Goal: Check status: Check status

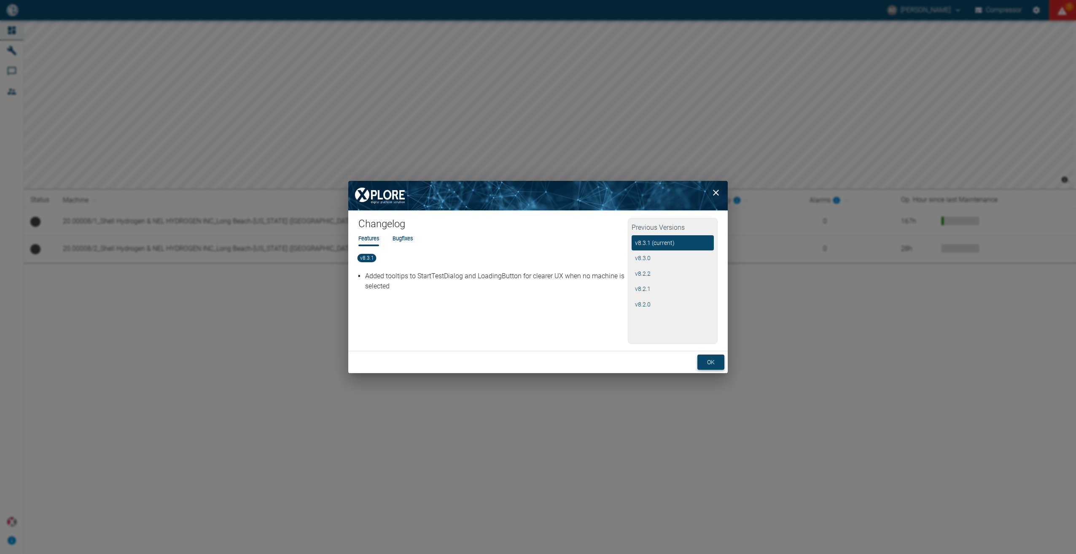
click at [715, 359] on button "ok" at bounding box center [710, 363] width 27 height 16
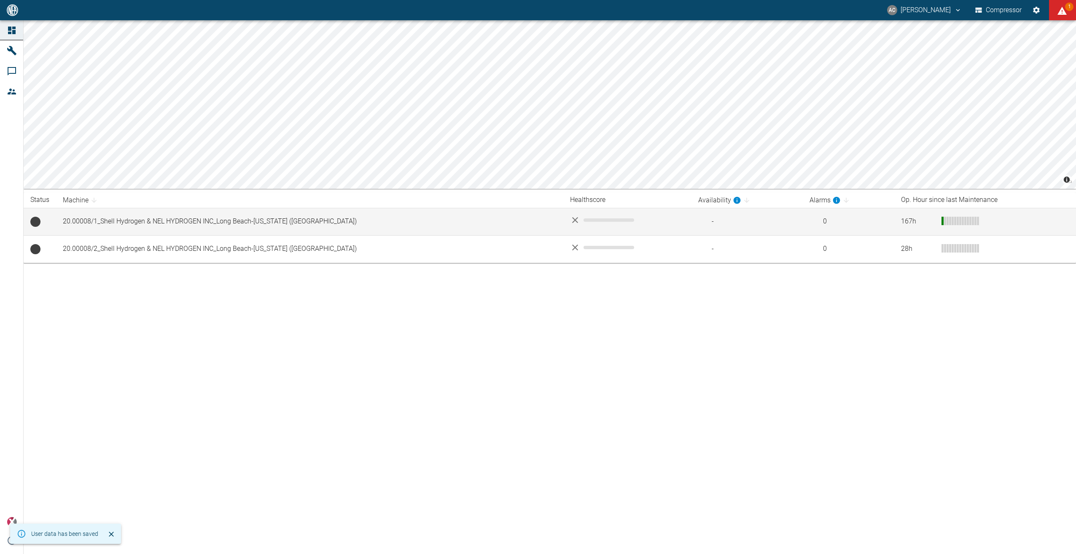
click at [648, 222] on td at bounding box center [627, 221] width 128 height 27
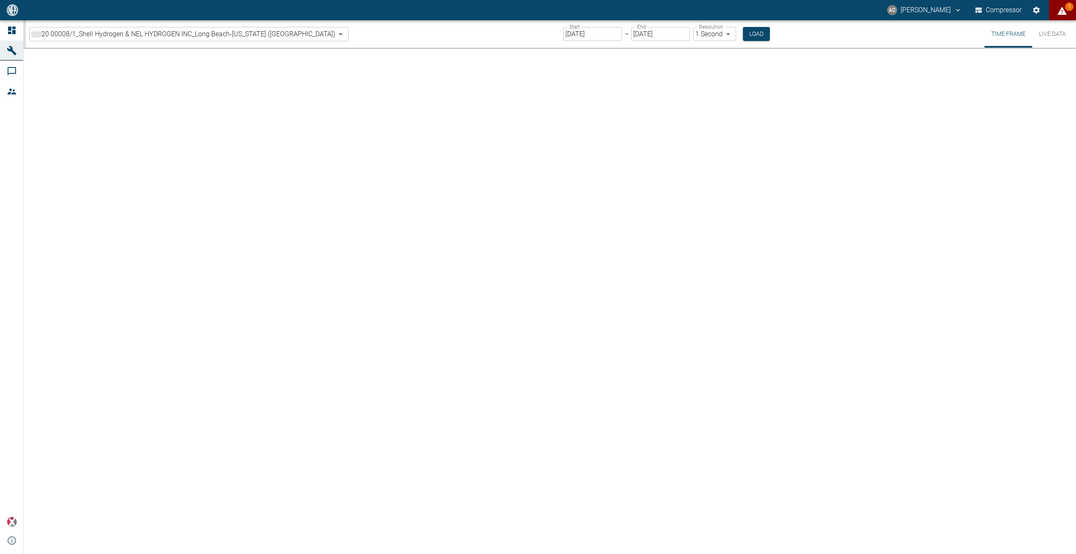
click at [1063, 8] on icon "displayAlerts" at bounding box center [1062, 11] width 10 height 10
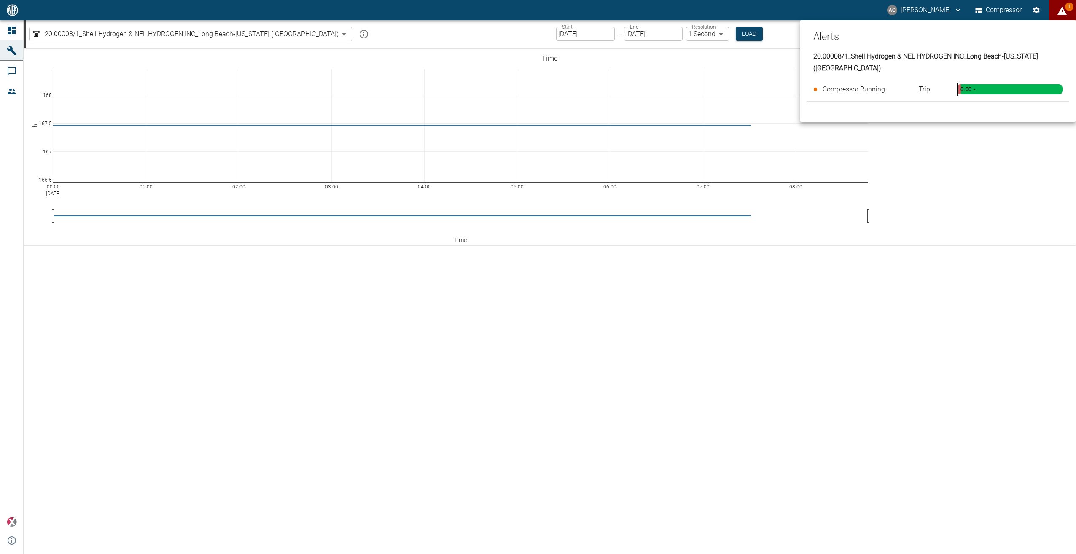
click at [863, 85] on span "Compressor Running" at bounding box center [854, 89] width 62 height 8
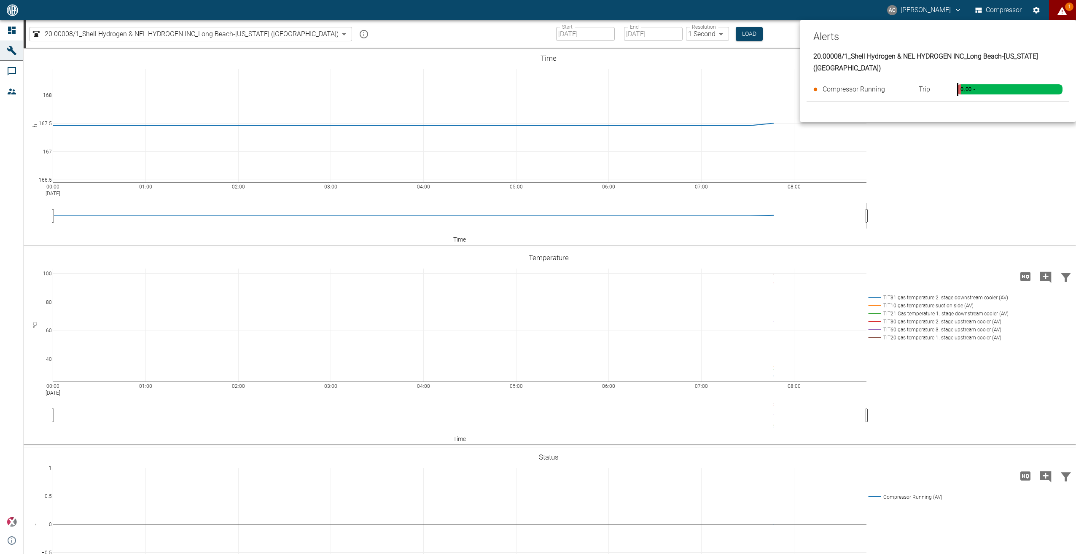
click at [919, 171] on div at bounding box center [538, 277] width 1076 height 554
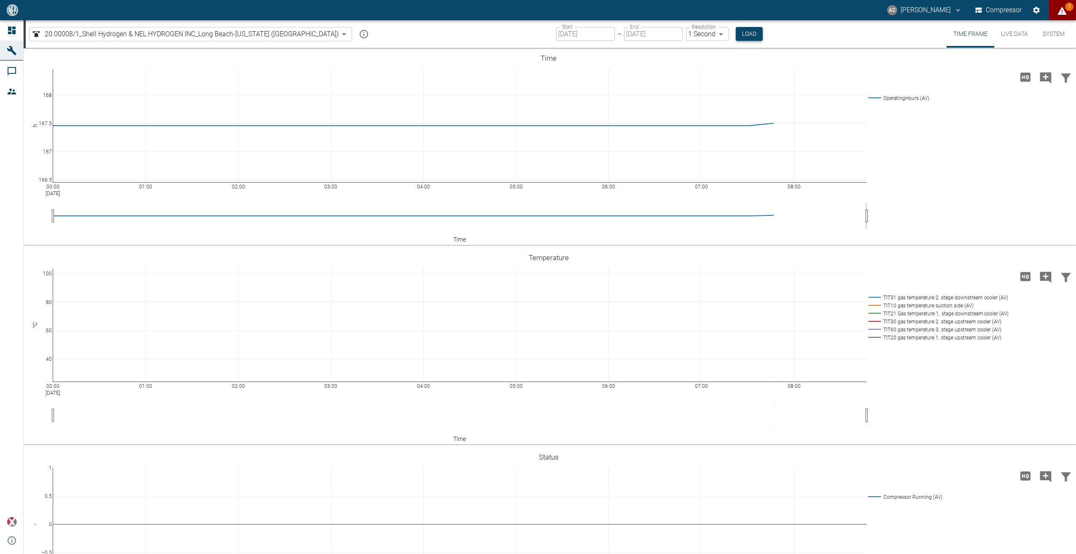
click at [736, 32] on button "Load" at bounding box center [749, 34] width 27 height 14
click at [556, 35] on input "[DATE]" at bounding box center [585, 34] width 59 height 14
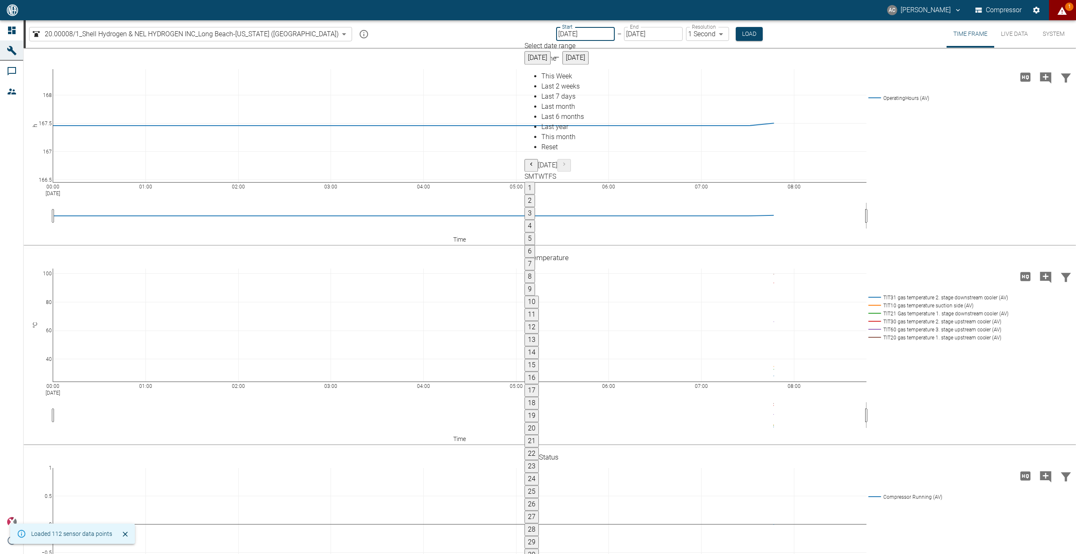
type input "[DATE]"
type input "2min"
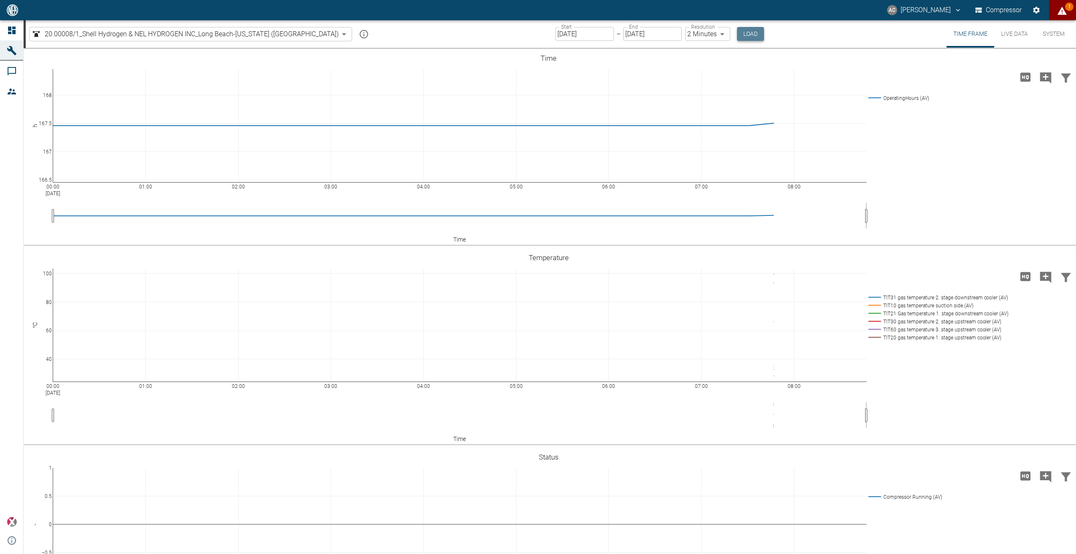
click at [737, 33] on button "Load" at bounding box center [750, 34] width 27 height 14
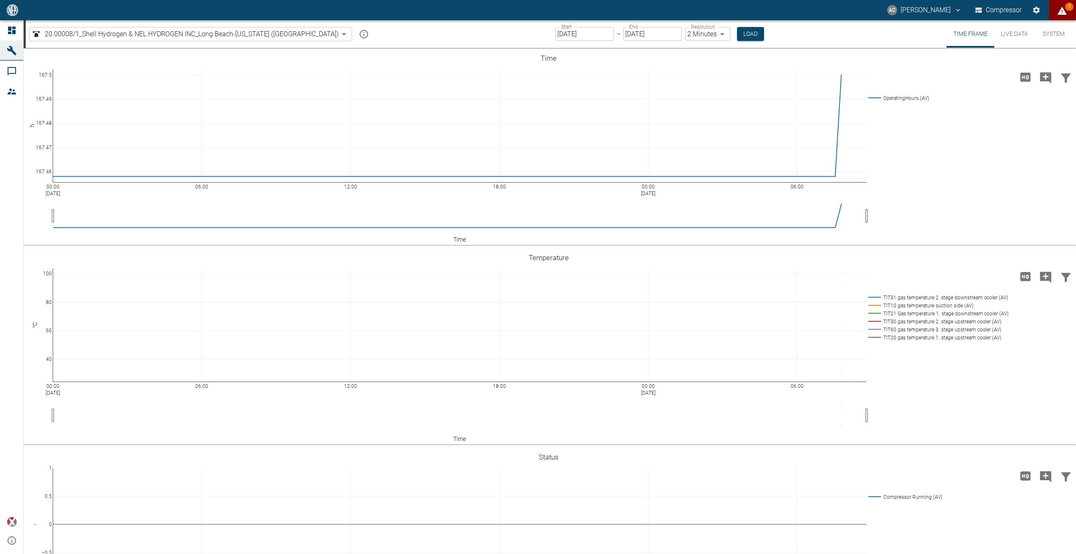
click at [1019, 32] on button "Live Data" at bounding box center [1014, 33] width 40 height 27
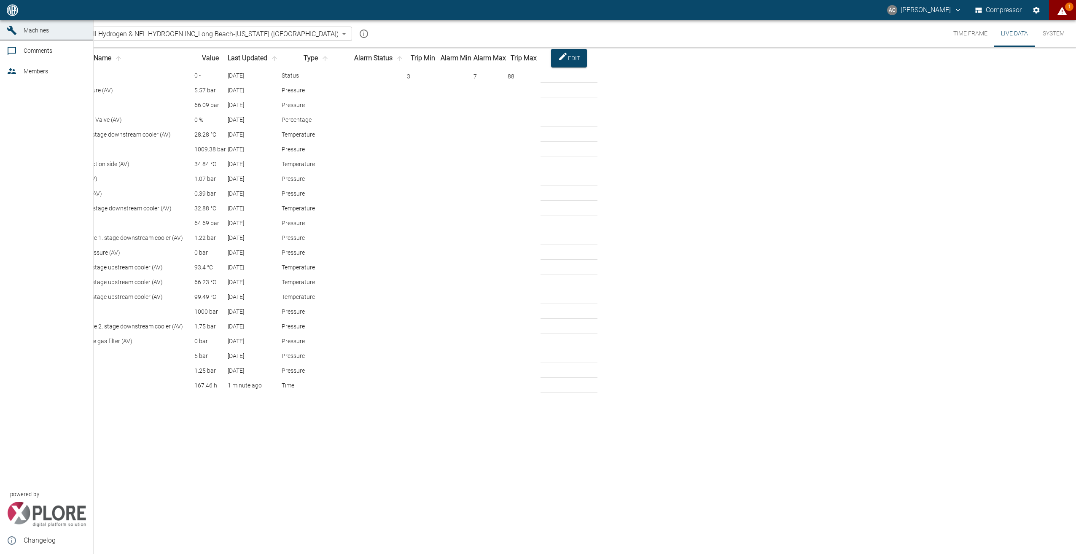
click at [14, 14] on icon at bounding box center [12, 10] width 8 height 8
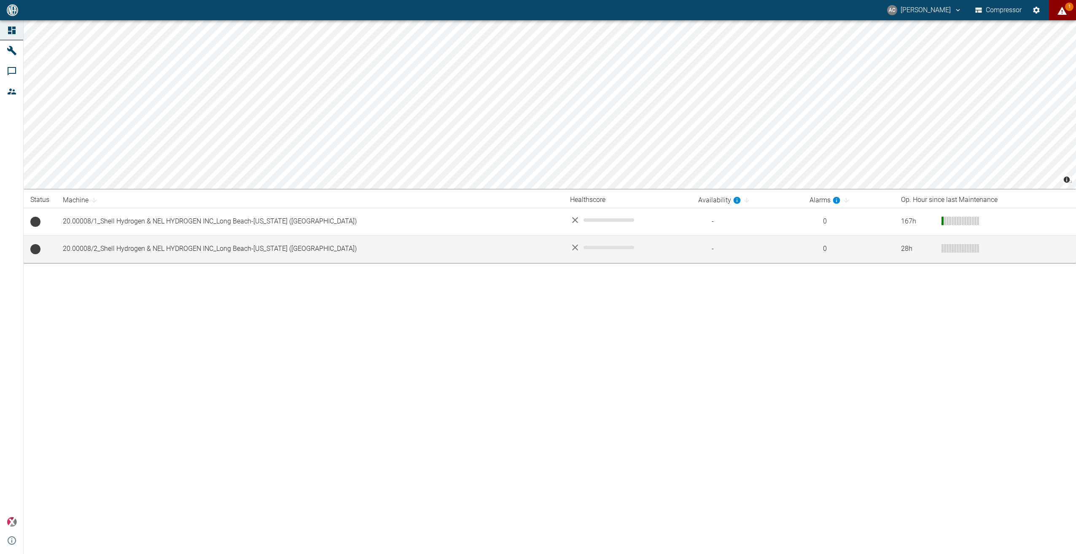
click at [467, 253] on td "20.00008/2_Shell Hydrogen & NEL HYDROGEN INC_Long Beach-[US_STATE] ([GEOGRAPHIC…" at bounding box center [309, 248] width 507 height 27
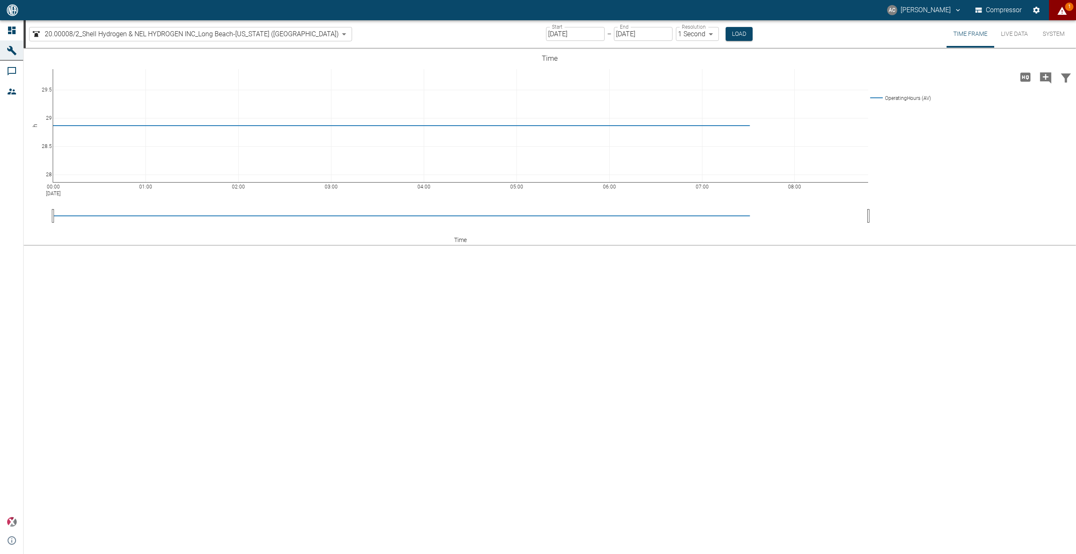
click at [1061, 18] on button "1" at bounding box center [1062, 10] width 27 height 20
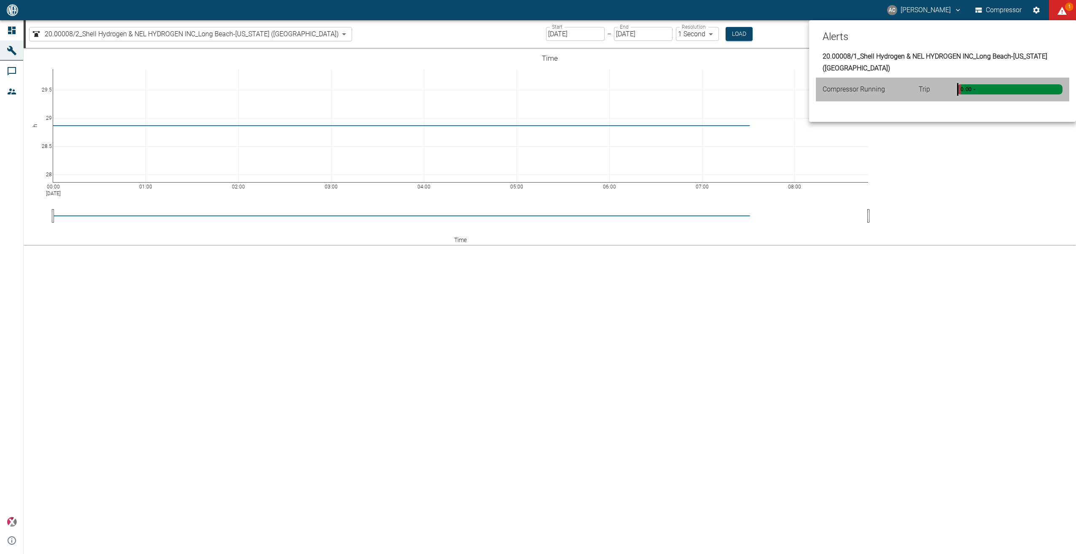
click at [949, 78] on div "Compressor Running Trip 0.00 -" at bounding box center [942, 90] width 253 height 24
type input "ea7df82d-e24e-4fe7-8f97-e0037b67d7a1"
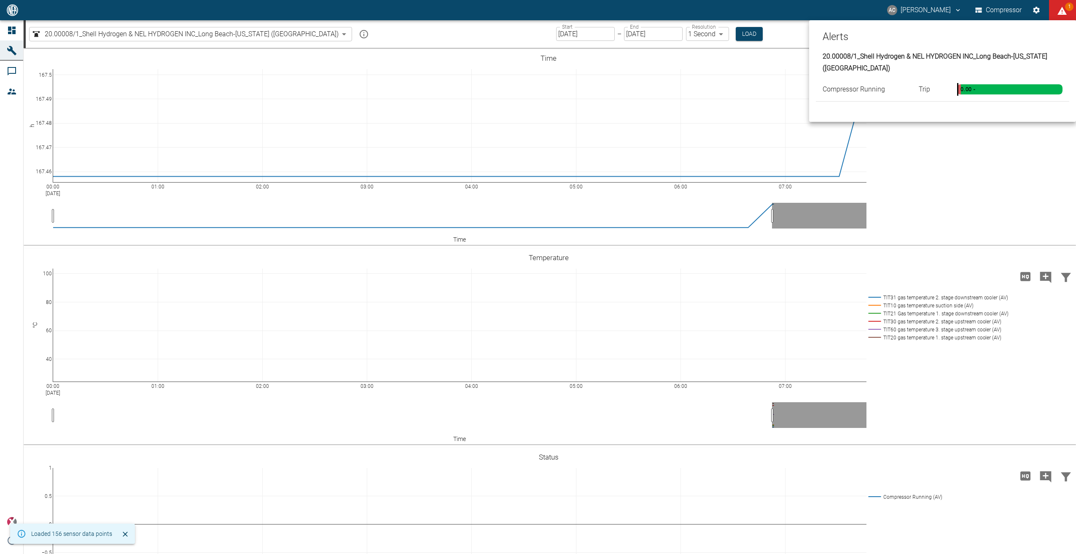
click at [919, 148] on div at bounding box center [538, 277] width 1076 height 554
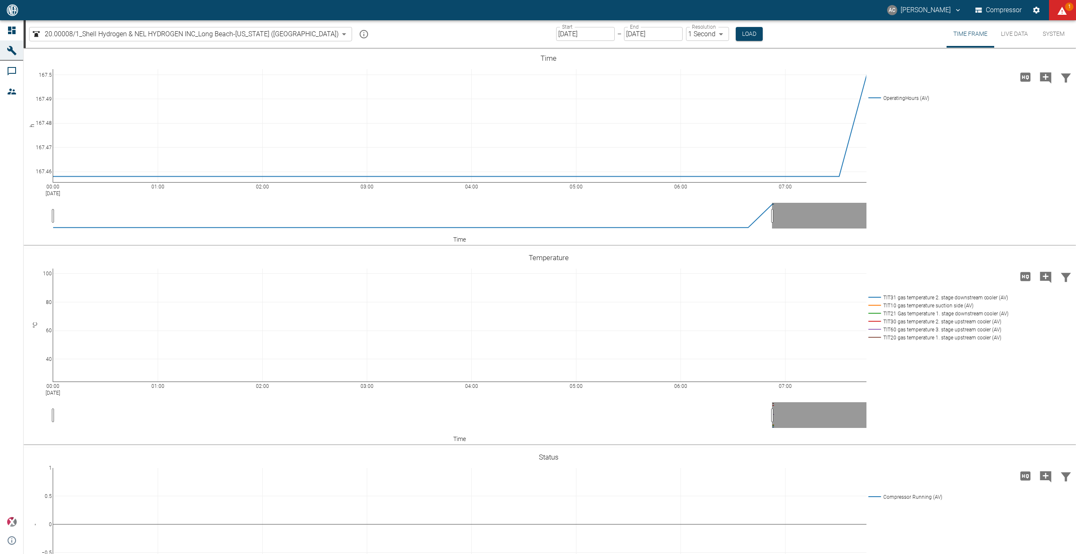
drag, startPoint x: 527, startPoint y: 26, endPoint x: 530, endPoint y: 28, distance: 4.3
click at [556, 26] on div "Start [DATE] Start – End [DATE] End Resolution 1 Second 1sec Resolution Load" at bounding box center [659, 33] width 207 height 27
click at [562, 28] on label "Start" at bounding box center [567, 26] width 11 height 7
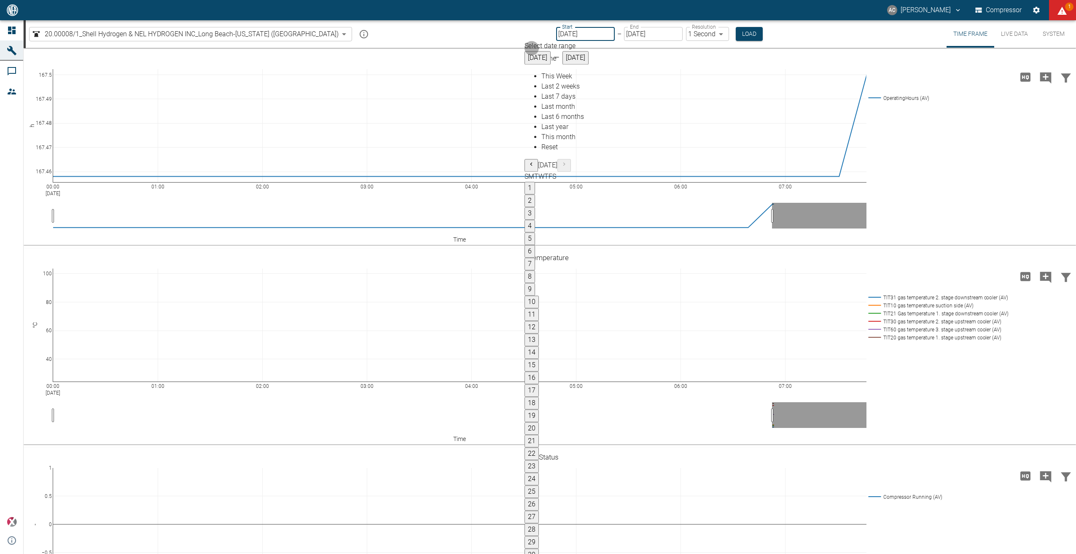
click at [535, 182] on button "1" at bounding box center [529, 188] width 11 height 13
type input "[DATE]"
type input "10min"
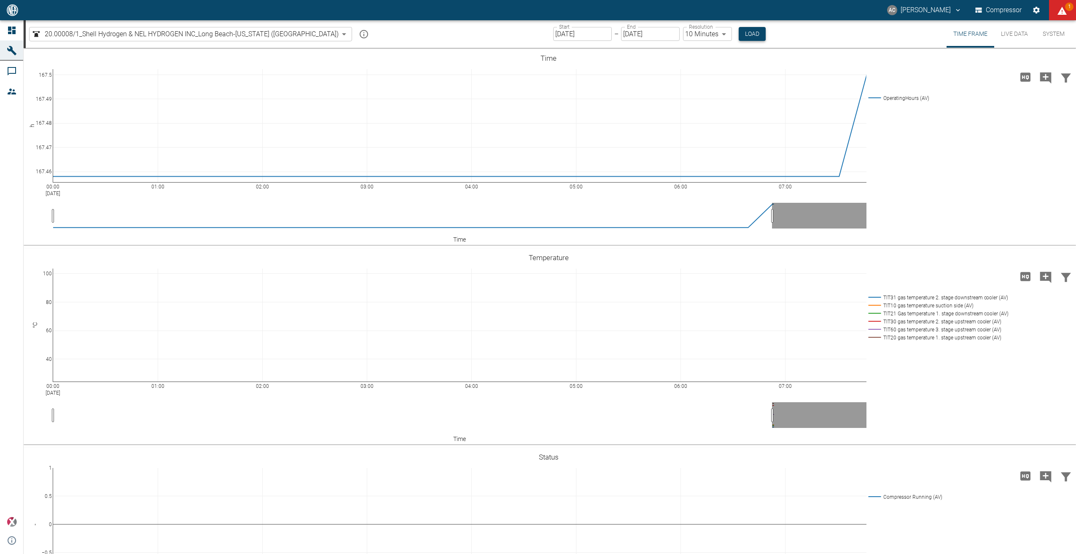
click at [739, 27] on button "Load" at bounding box center [752, 34] width 27 height 14
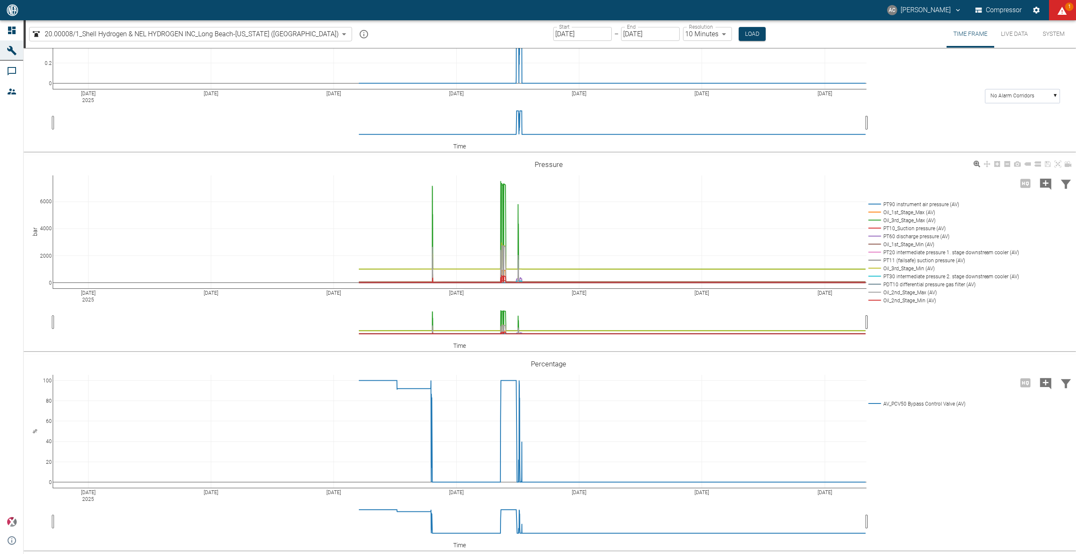
scroll to position [491, 0]
click at [1062, 9] on icon "displayAlerts" at bounding box center [1061, 11] width 9 height 8
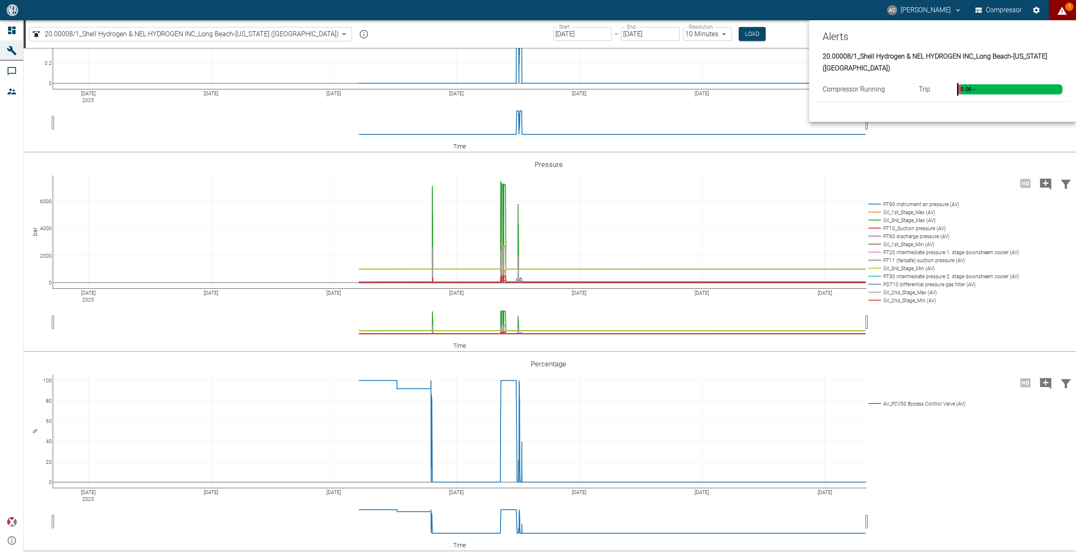
click at [798, 11] on div at bounding box center [538, 277] width 1076 height 554
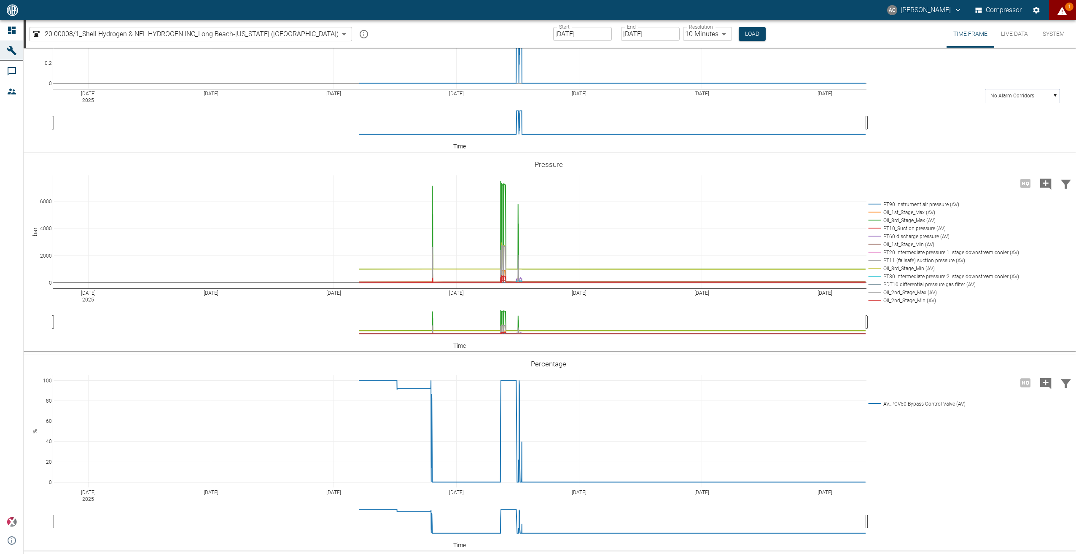
click at [917, 8] on button "AC [PERSON_NAME]" at bounding box center [924, 10] width 77 height 15
click at [819, 6] on div at bounding box center [538, 277] width 1076 height 554
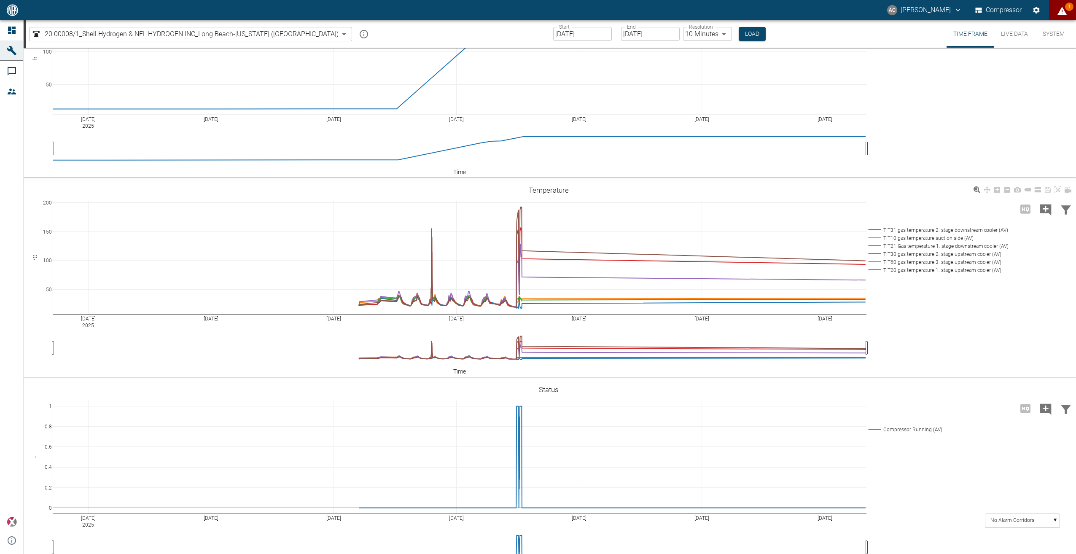
scroll to position [0, 0]
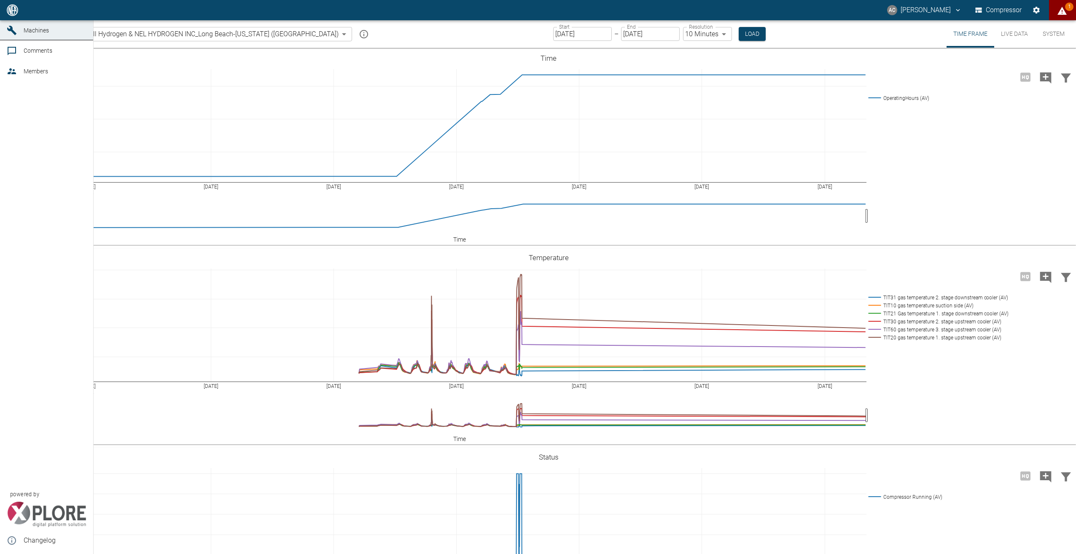
click at [2, 20] on link "Dashboard" at bounding box center [46, 10] width 93 height 20
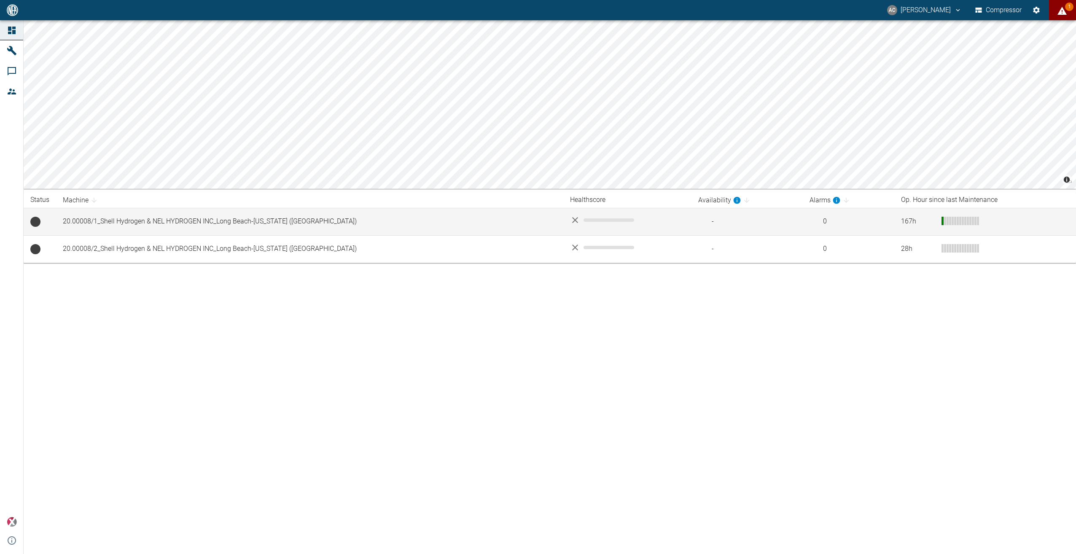
click at [422, 220] on td "20.00008/1_Shell Hydrogen & NEL HYDROGEN INC_Long Beach-[US_STATE] ([GEOGRAPHIC…" at bounding box center [309, 221] width 507 height 27
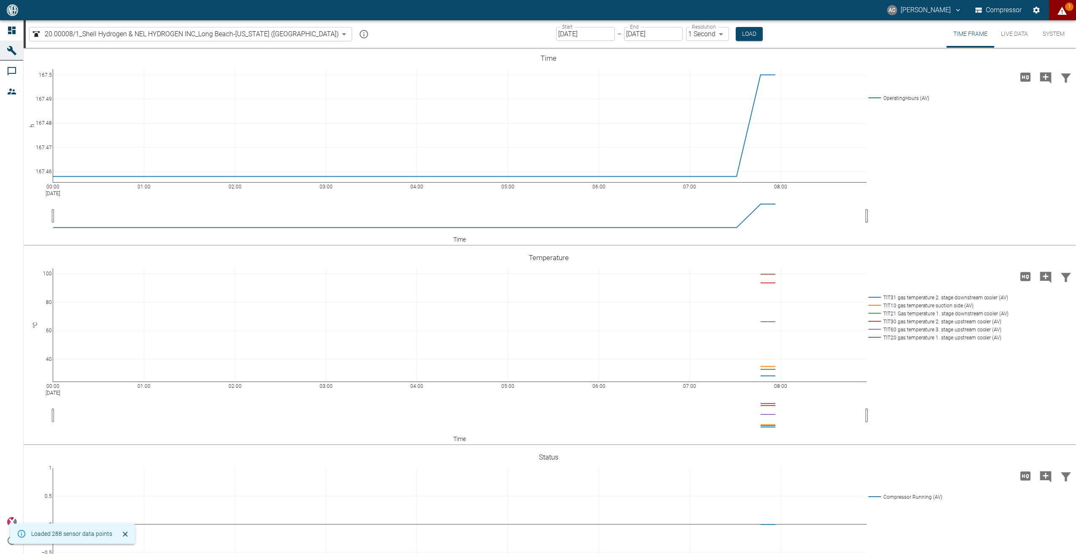
click at [1050, 40] on button "System" at bounding box center [1054, 33] width 38 height 27
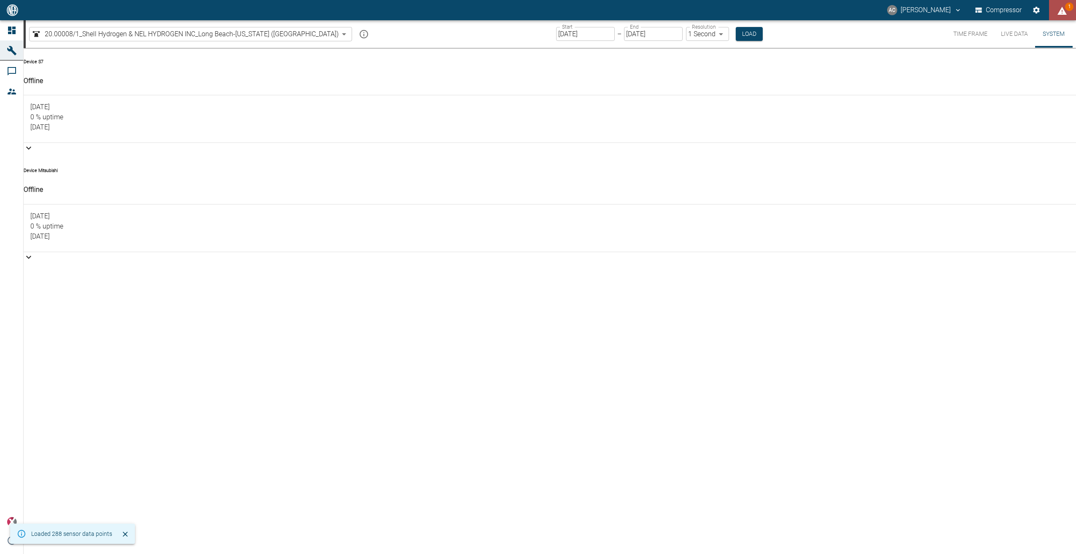
click at [1053, 13] on button "1" at bounding box center [1062, 10] width 27 height 20
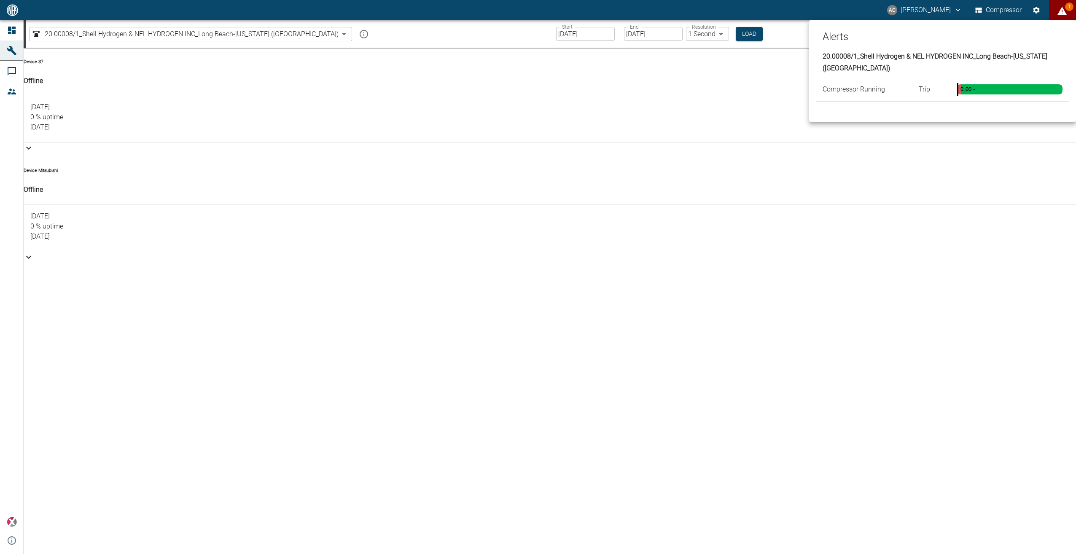
click at [1053, 13] on div at bounding box center [538, 277] width 1076 height 554
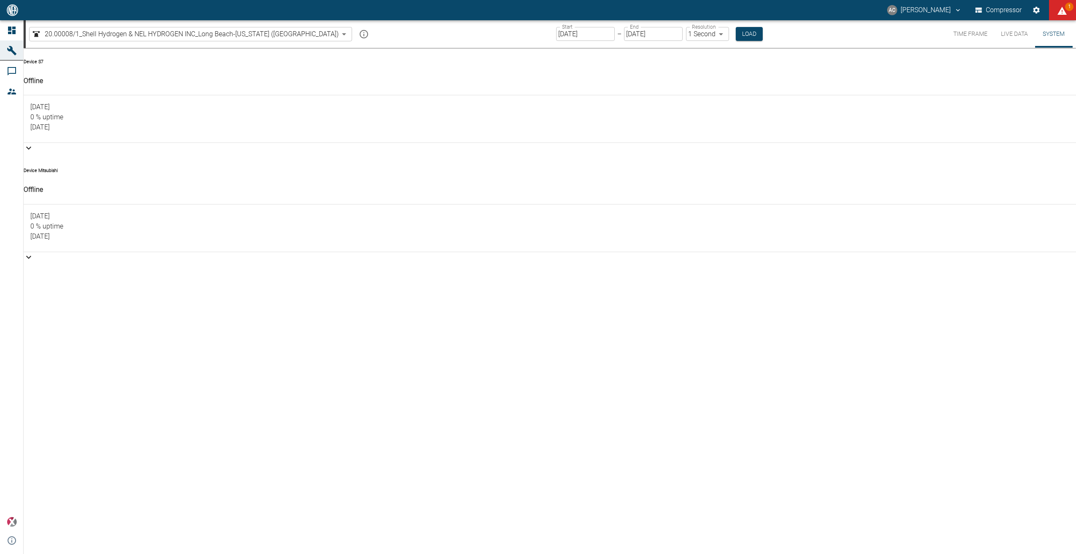
click at [556, 36] on input "[DATE]" at bounding box center [585, 34] width 59 height 14
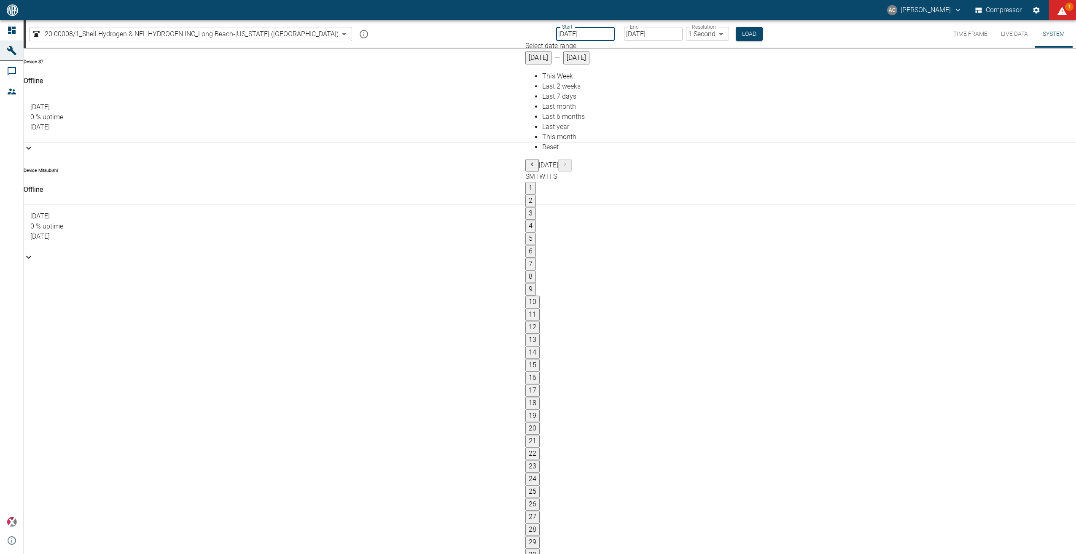
click at [536, 182] on button "1" at bounding box center [530, 188] width 11 height 13
type input "[DATE]"
type input "10min"
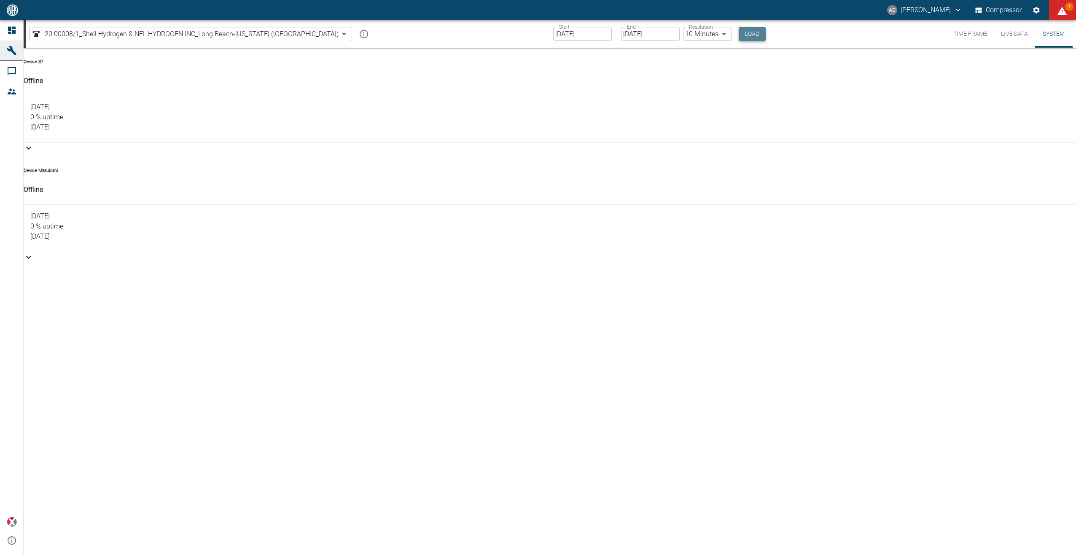
click at [739, 33] on button "Load" at bounding box center [752, 34] width 27 height 14
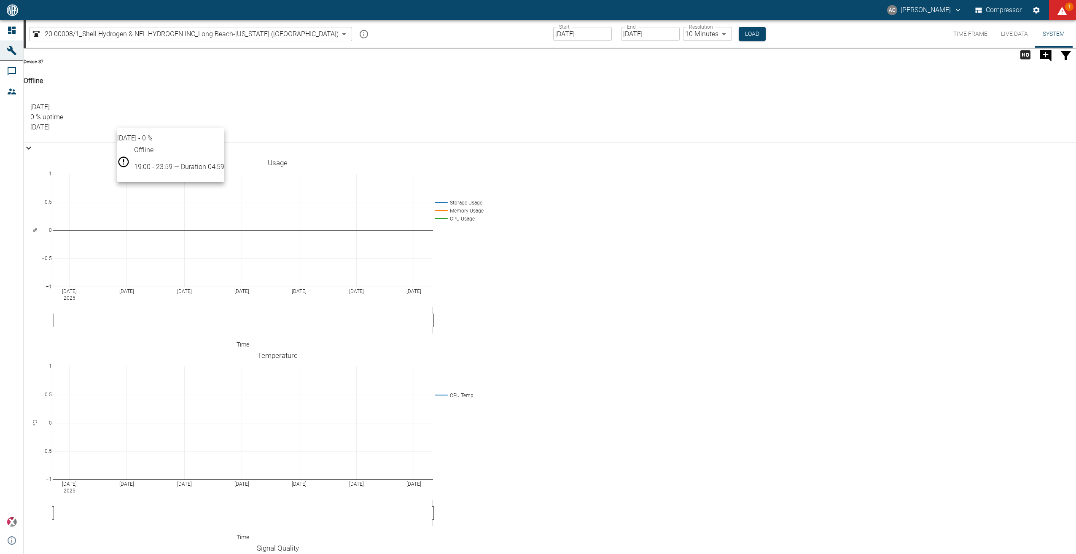
click at [91, 102] on div at bounding box center [549, 102] width 1039 height 0
click at [304, 127] on div "[DATE] 0 % uptime [DATE]" at bounding box center [550, 118] width 1052 height 47
